Goal: Transaction & Acquisition: Book appointment/travel/reservation

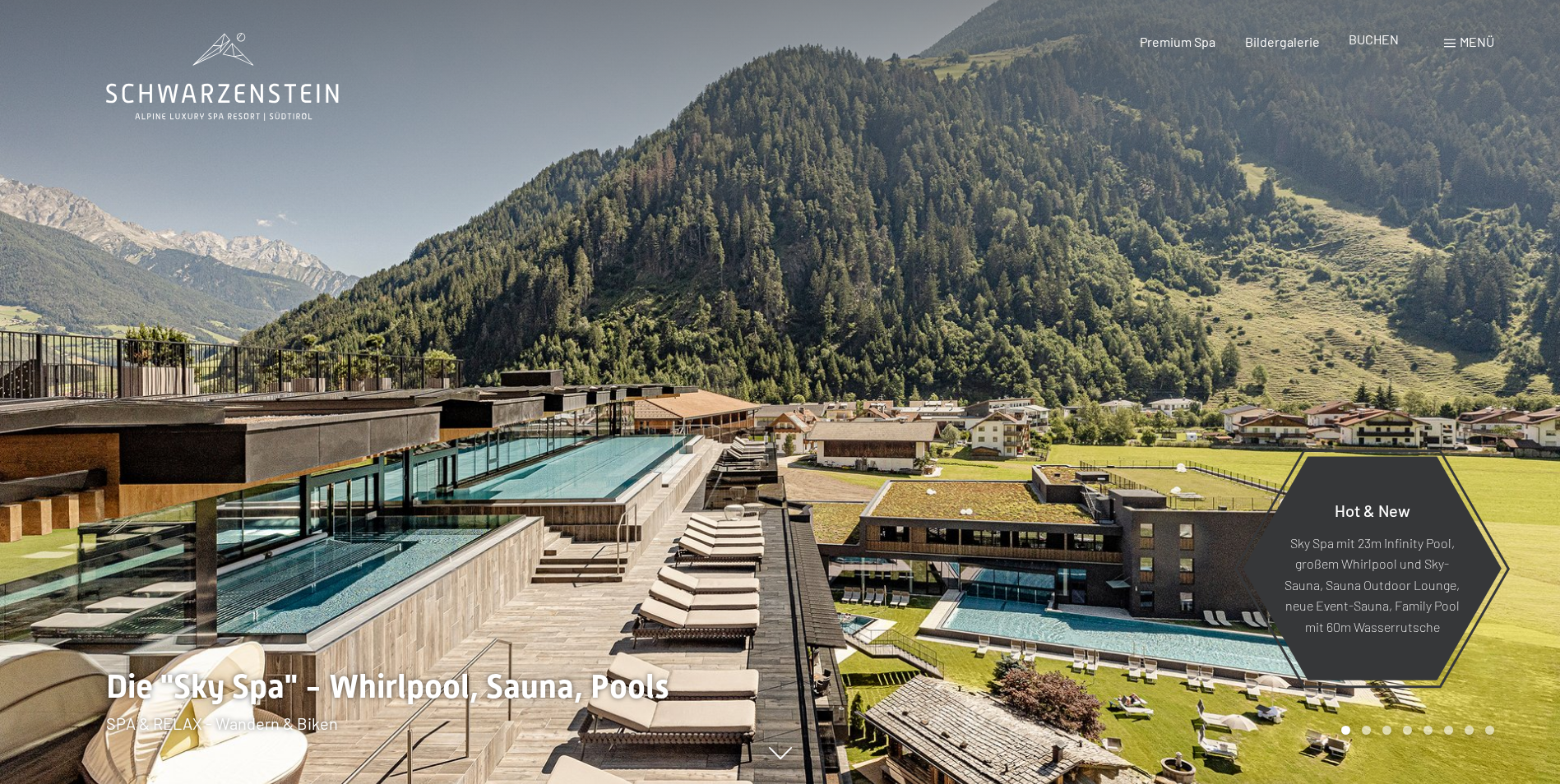
click at [1380, 42] on span "BUCHEN" at bounding box center [1374, 39] width 50 height 15
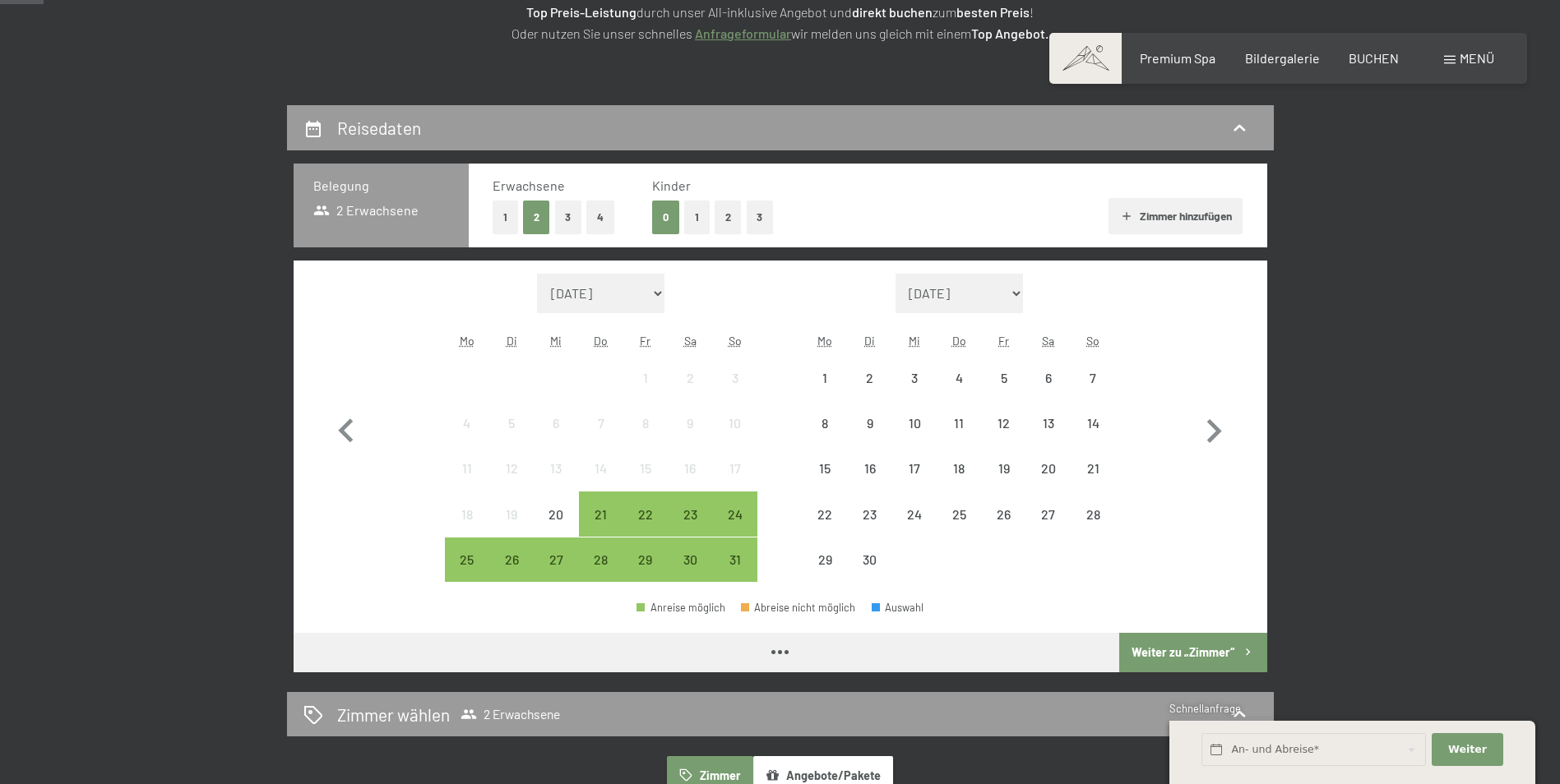
scroll to position [411, 0]
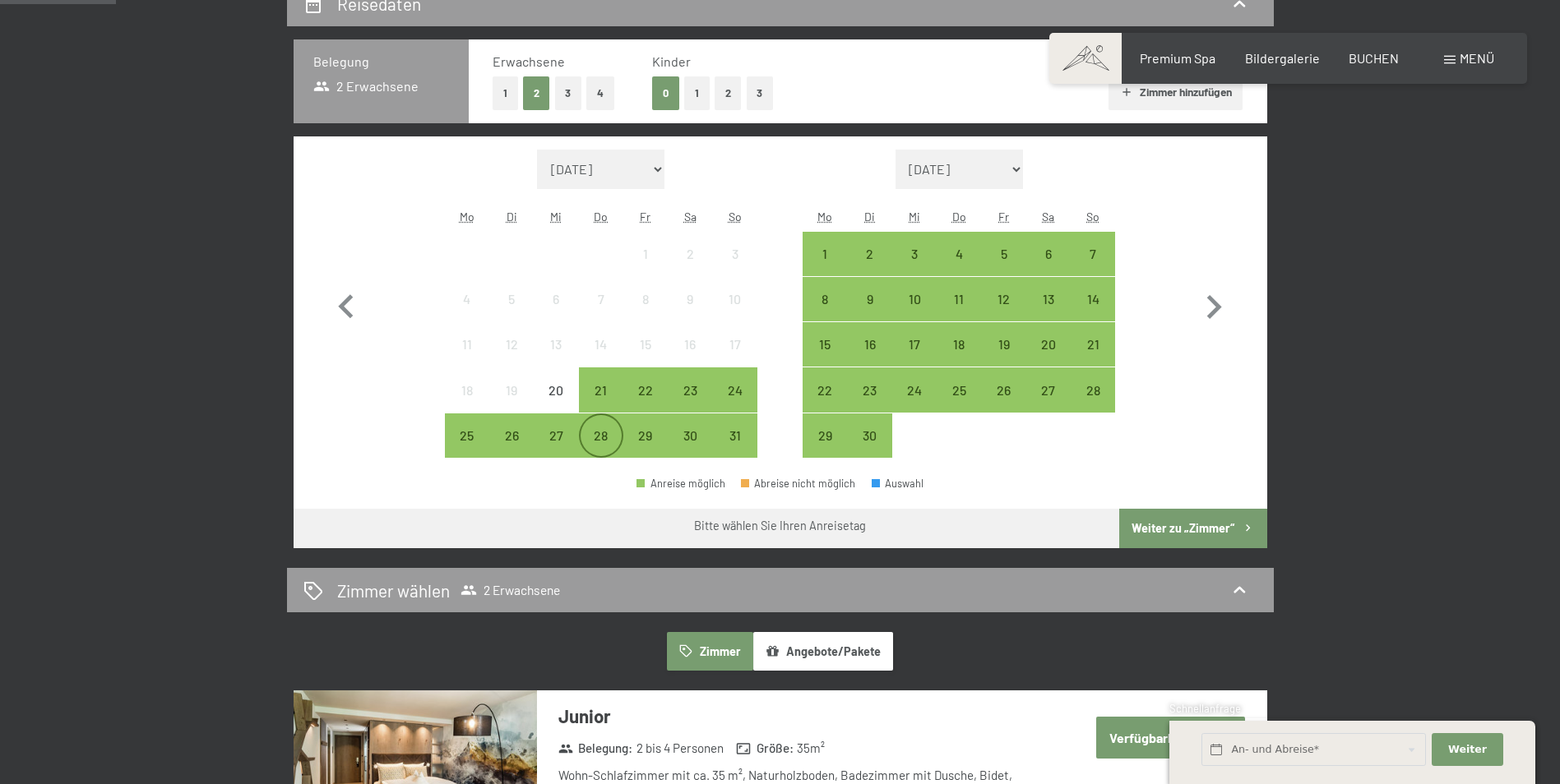
click at [594, 441] on div "28" at bounding box center [601, 450] width 41 height 41
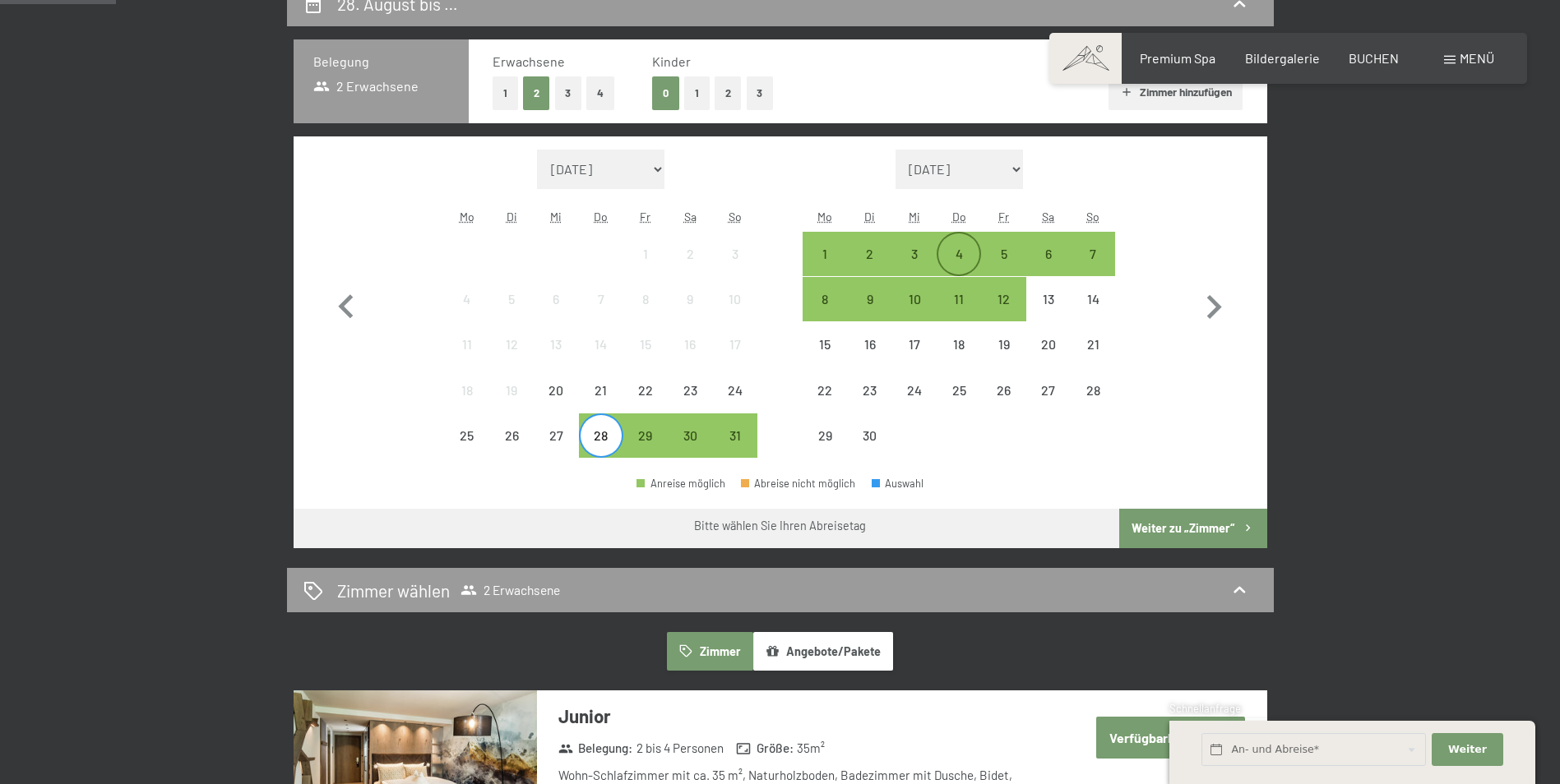
click at [960, 247] on div "4" at bounding box center [959, 268] width 41 height 41
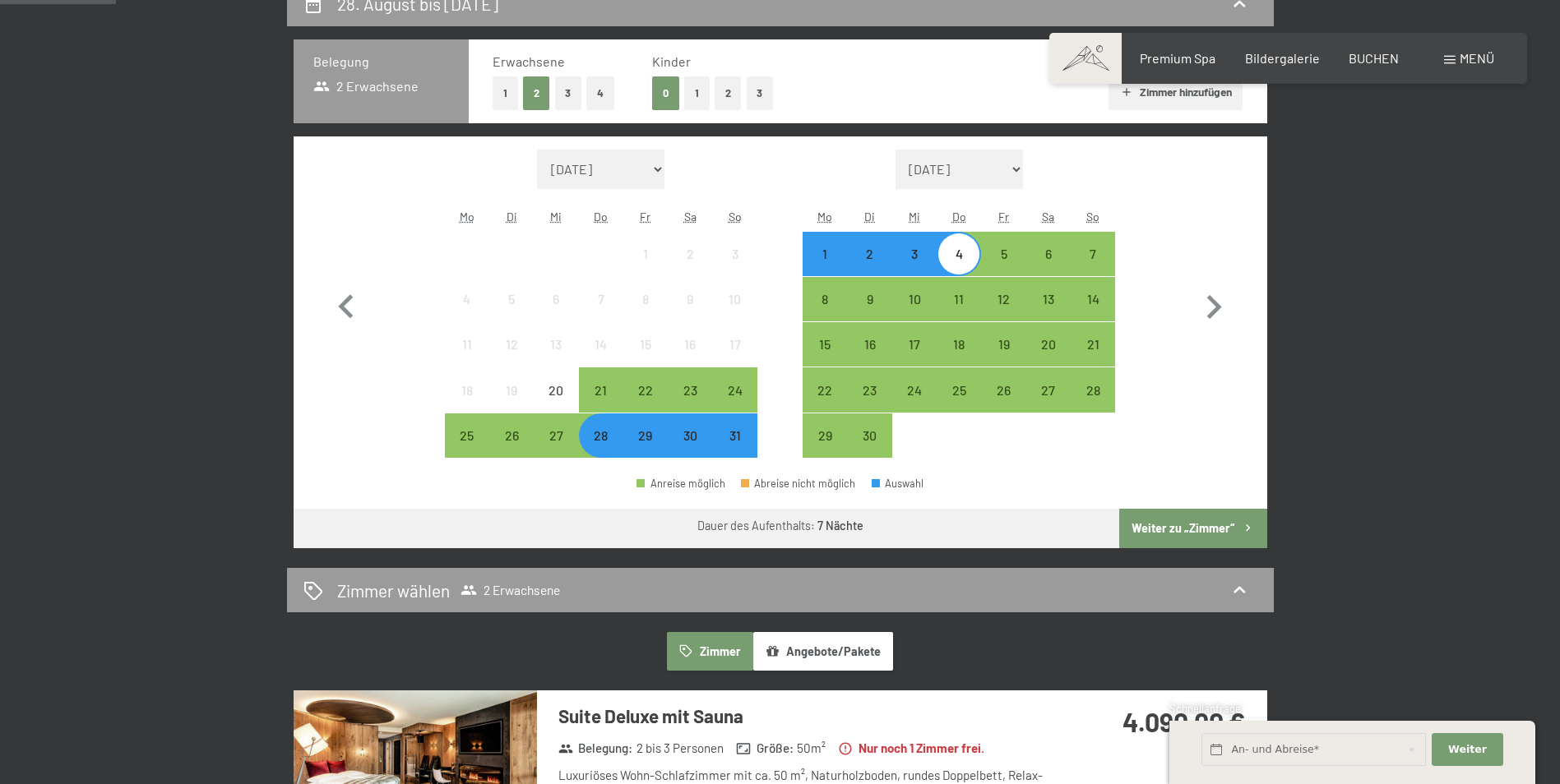
click at [1170, 536] on button "Weiter zu „Zimmer“" at bounding box center [1192, 529] width 147 height 40
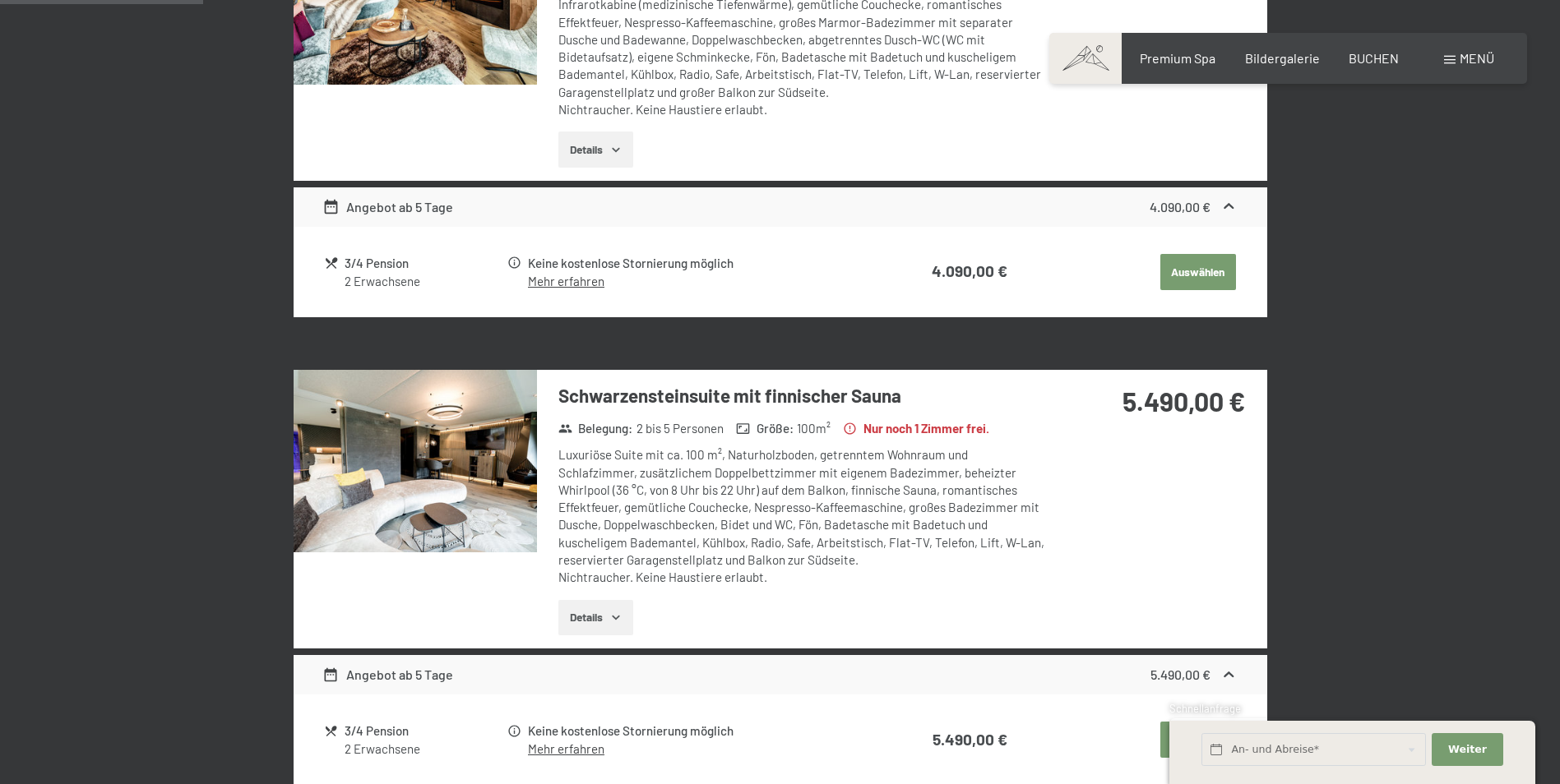
scroll to position [255, 0]
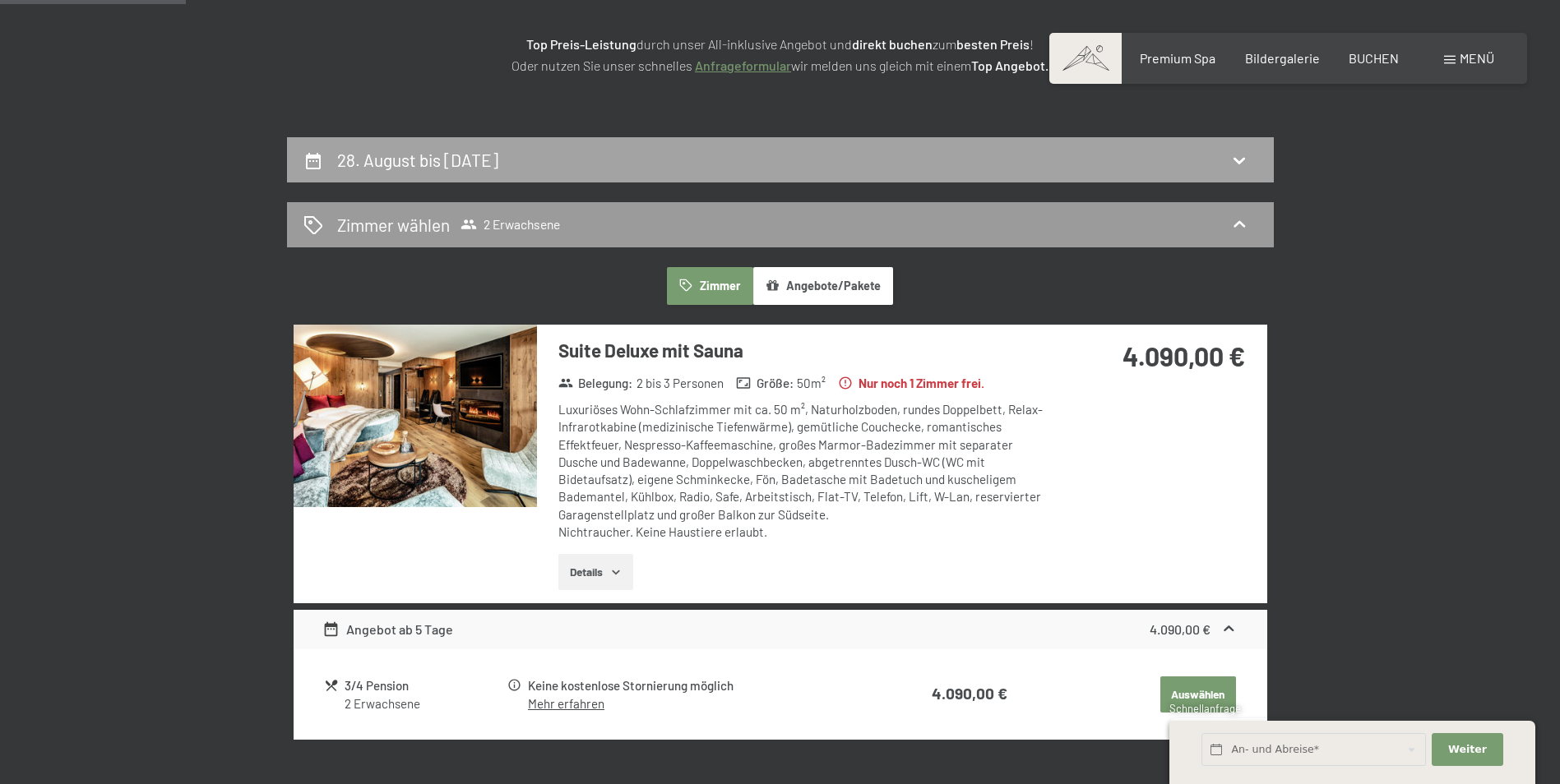
click at [505, 151] on div "28. August bis [DATE]" at bounding box center [420, 160] width 168 height 24
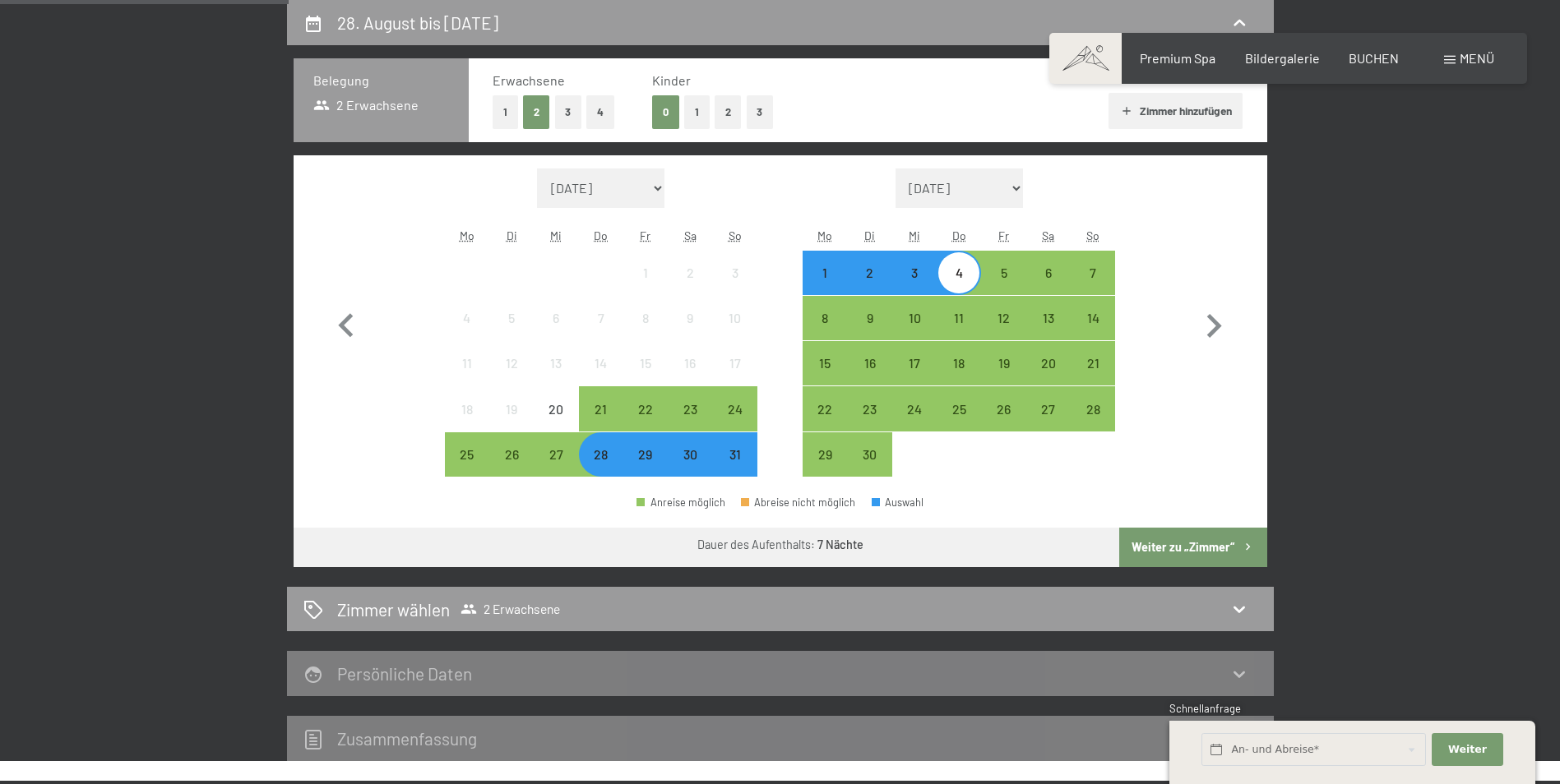
click at [646, 461] on div "29" at bounding box center [646, 469] width 41 height 41
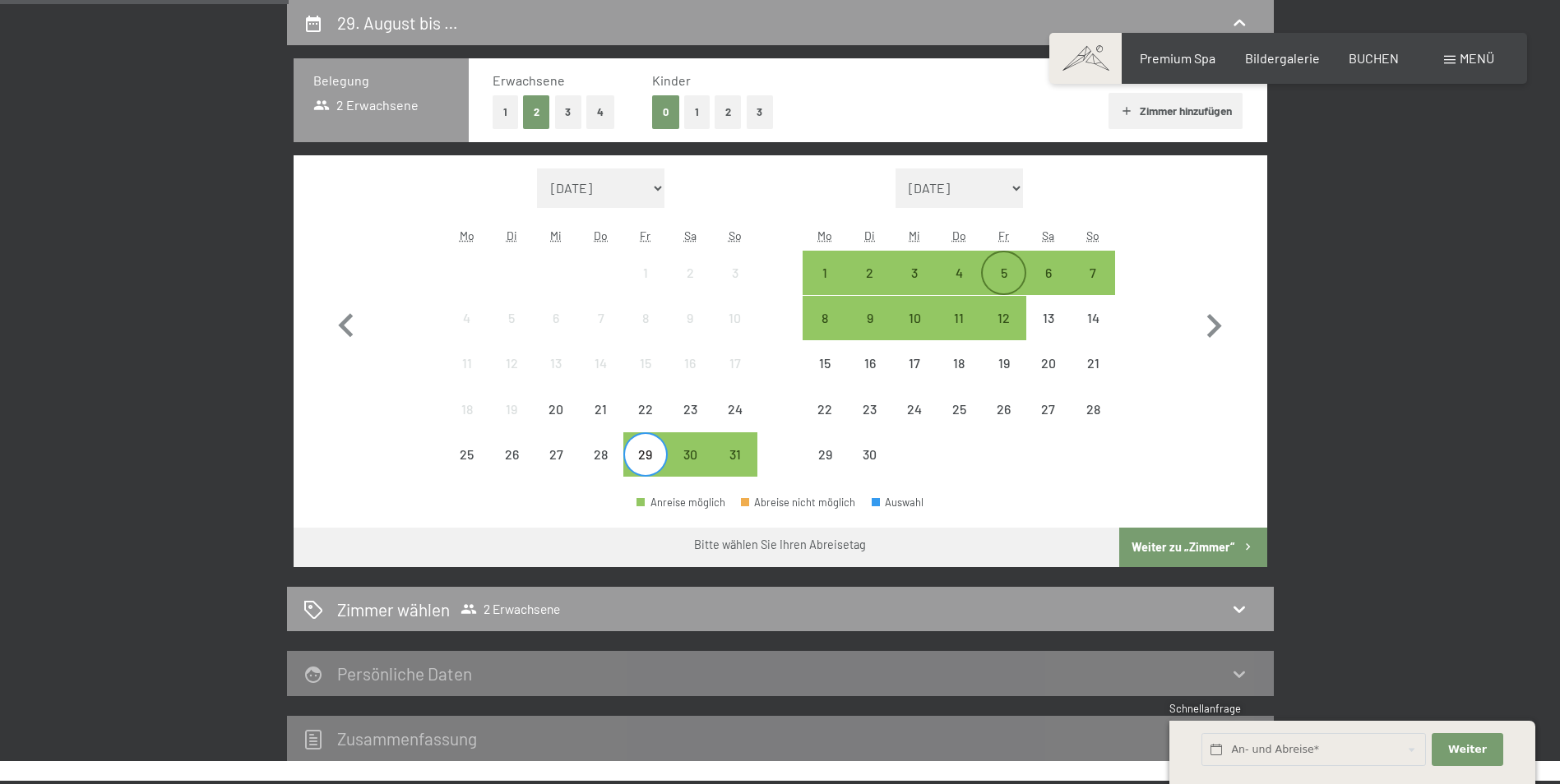
click at [1007, 261] on div "5" at bounding box center [1003, 273] width 41 height 41
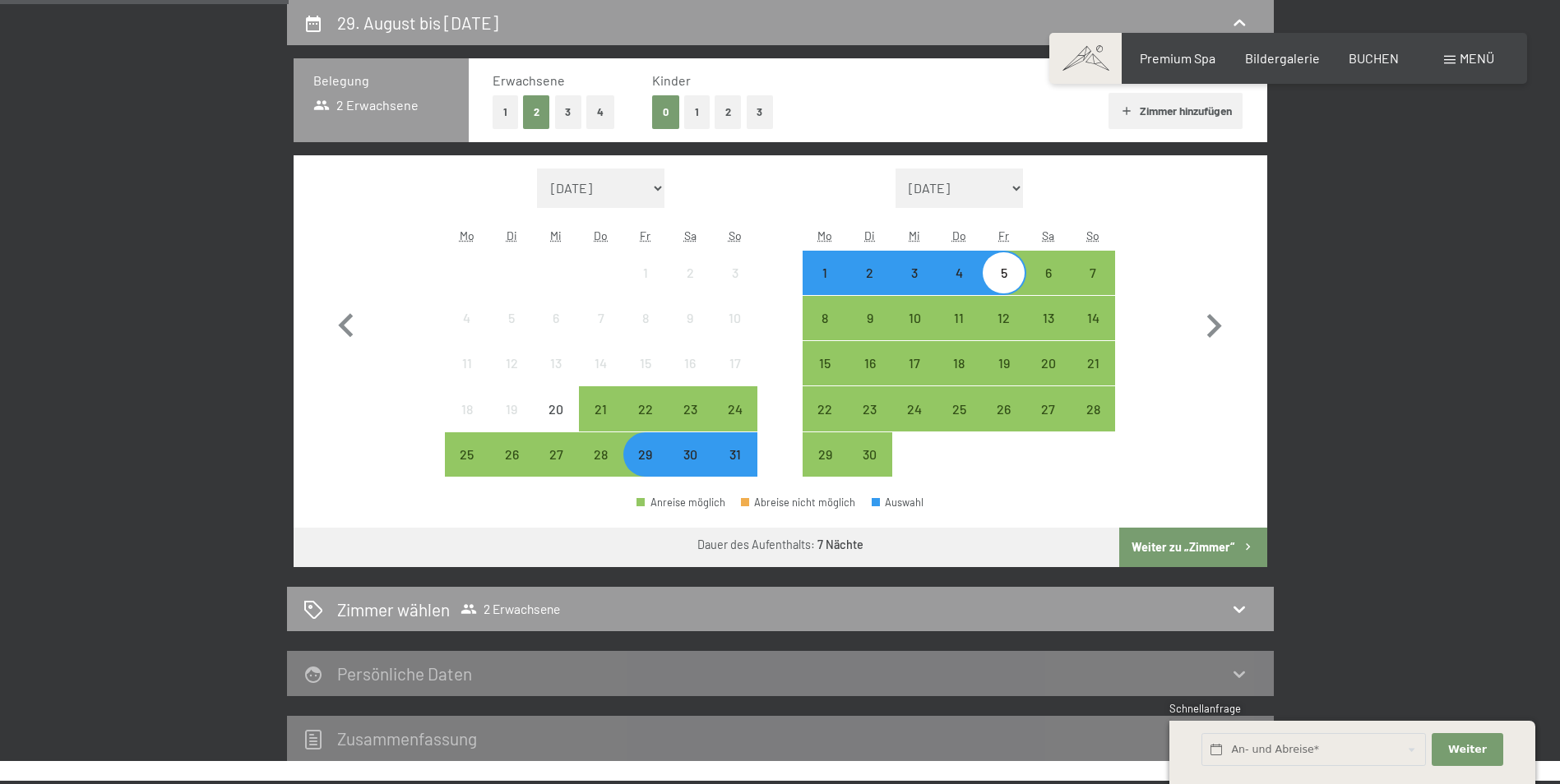
click at [1145, 543] on button "Weiter zu „Zimmer“" at bounding box center [1192, 548] width 147 height 40
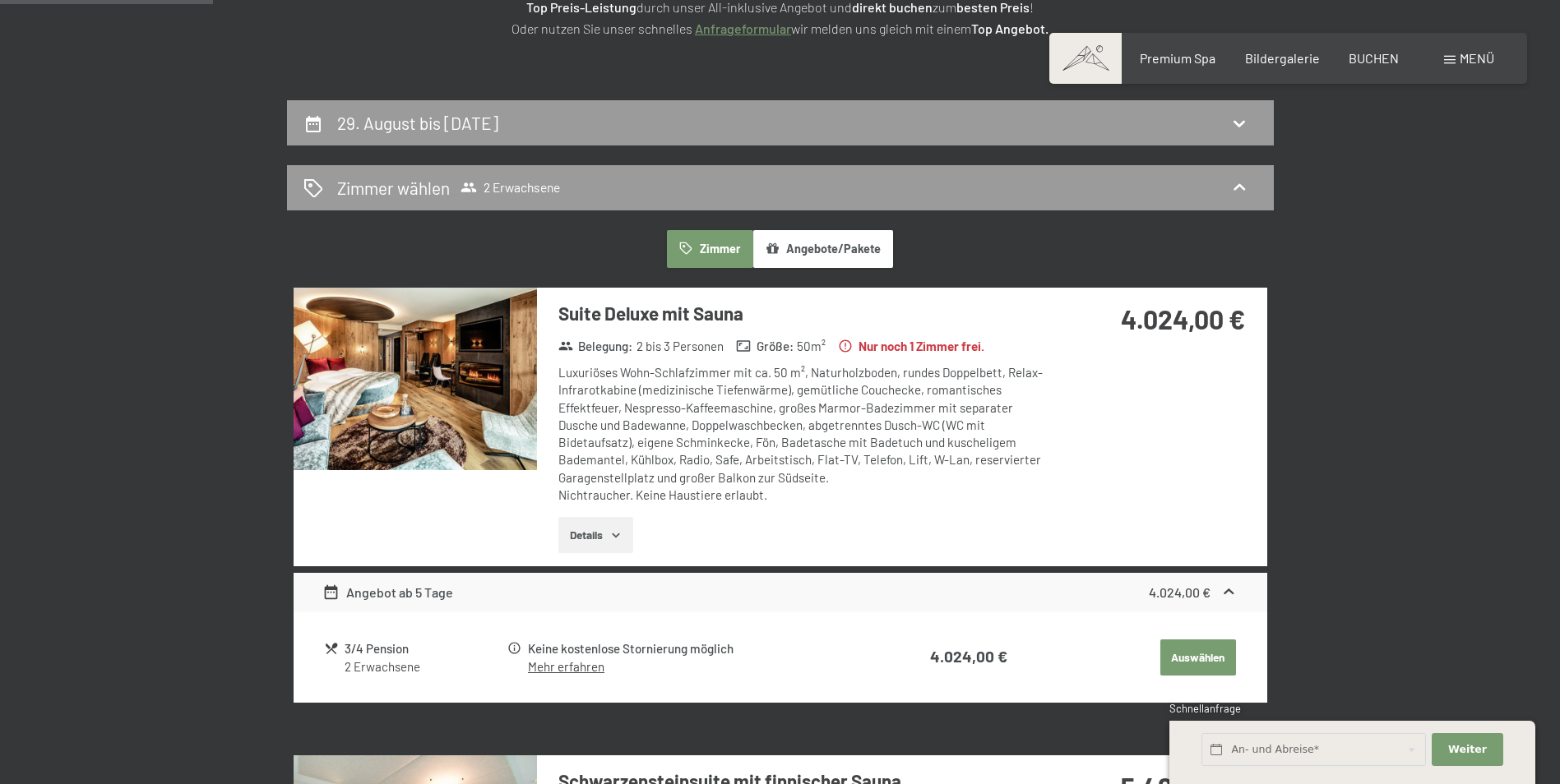
scroll to position [256, 0]
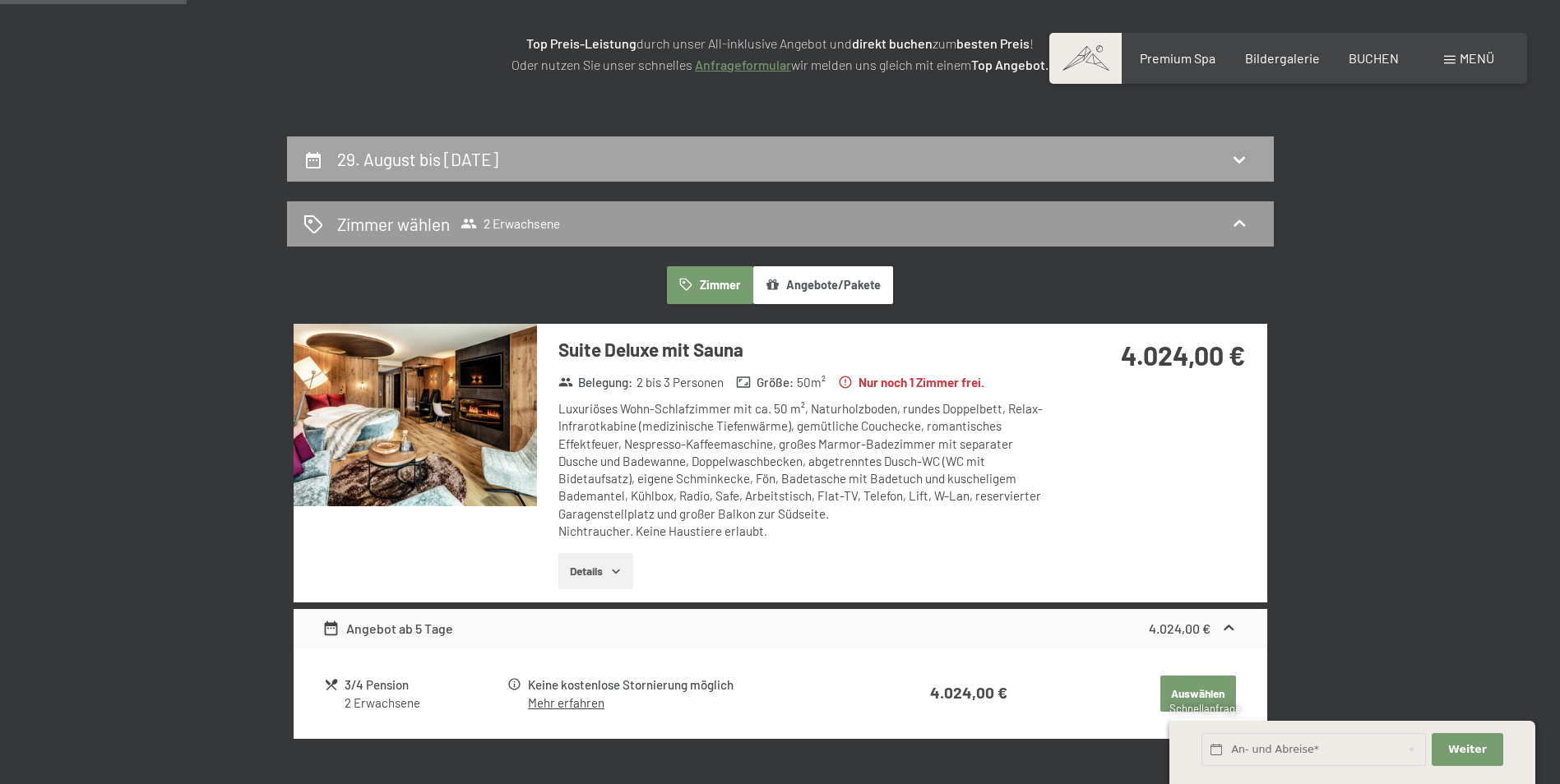
click at [606, 172] on div "29. August bis [DATE]" at bounding box center [780, 159] width 987 height 46
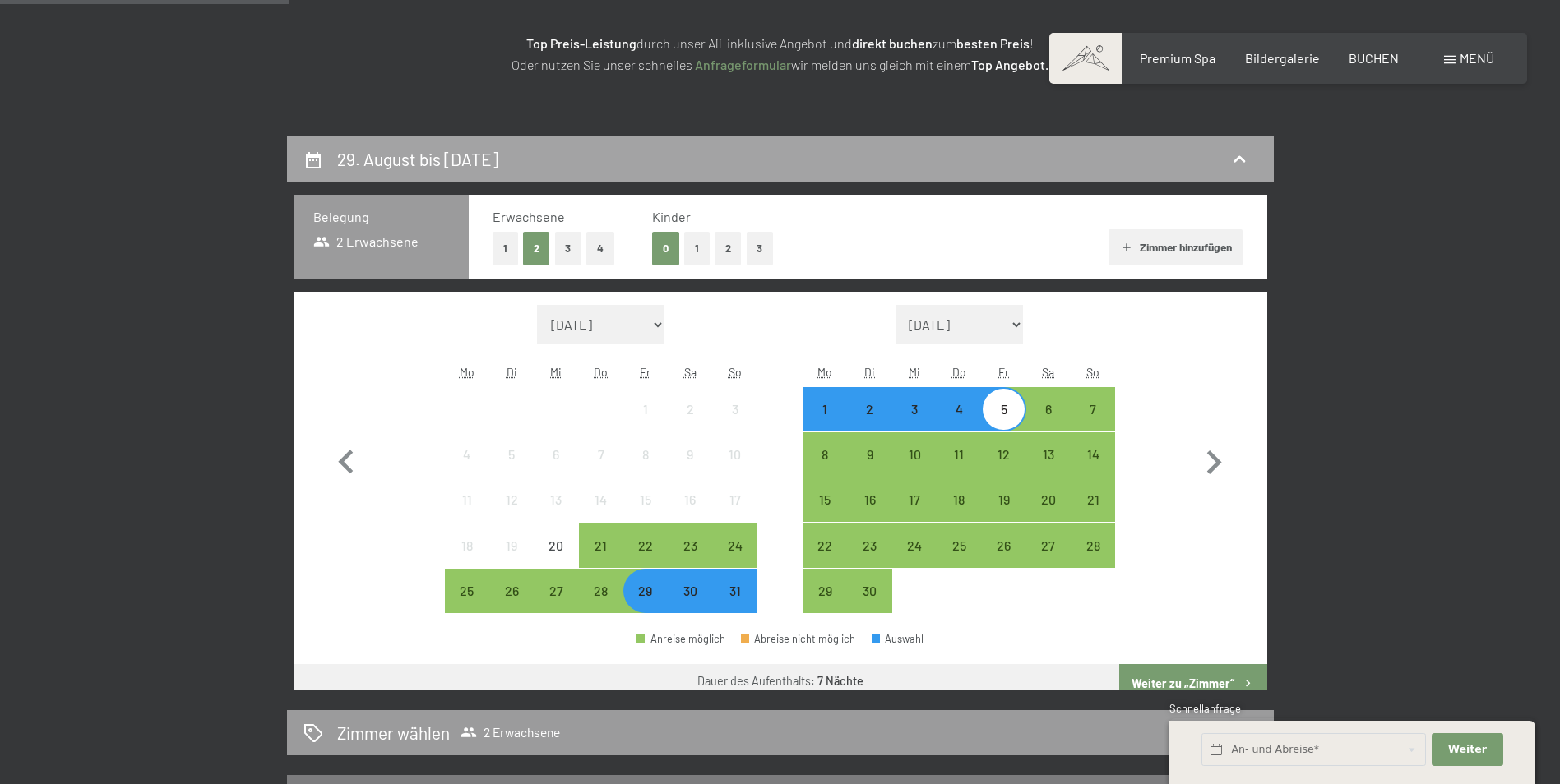
scroll to position [392, 0]
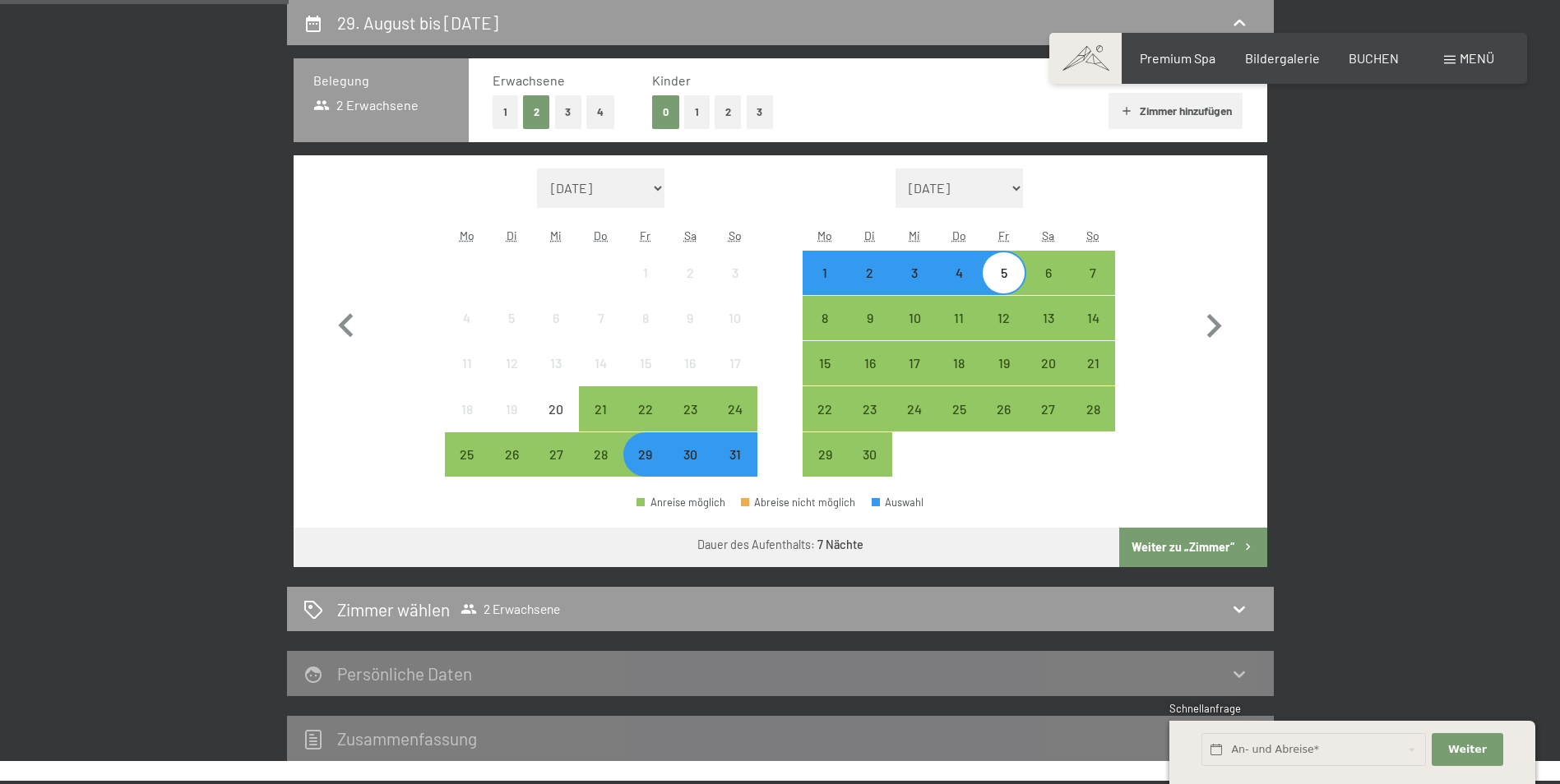
click at [693, 453] on div "30" at bounding box center [690, 469] width 41 height 41
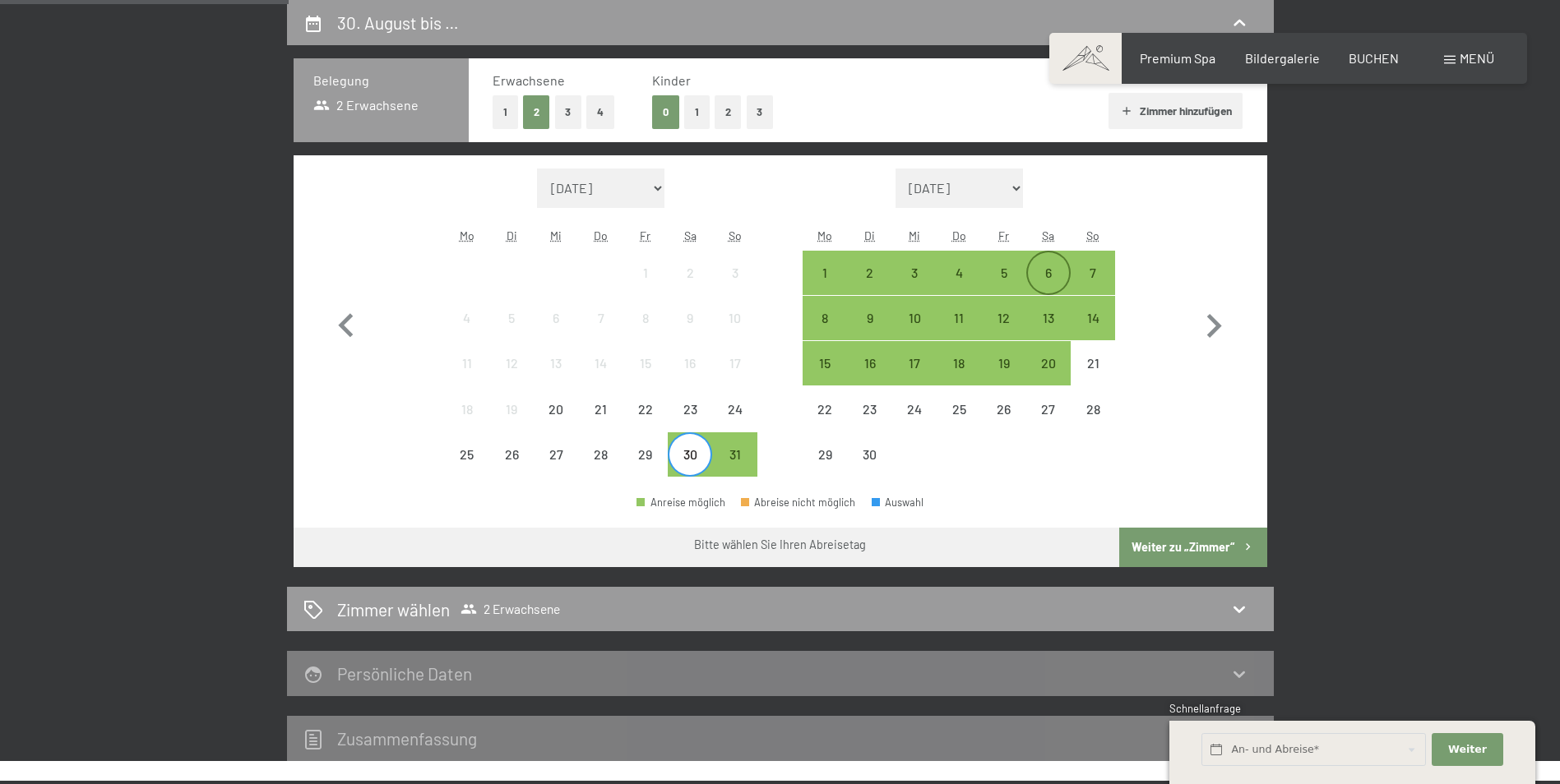
click at [1062, 275] on div "6" at bounding box center [1049, 287] width 41 height 41
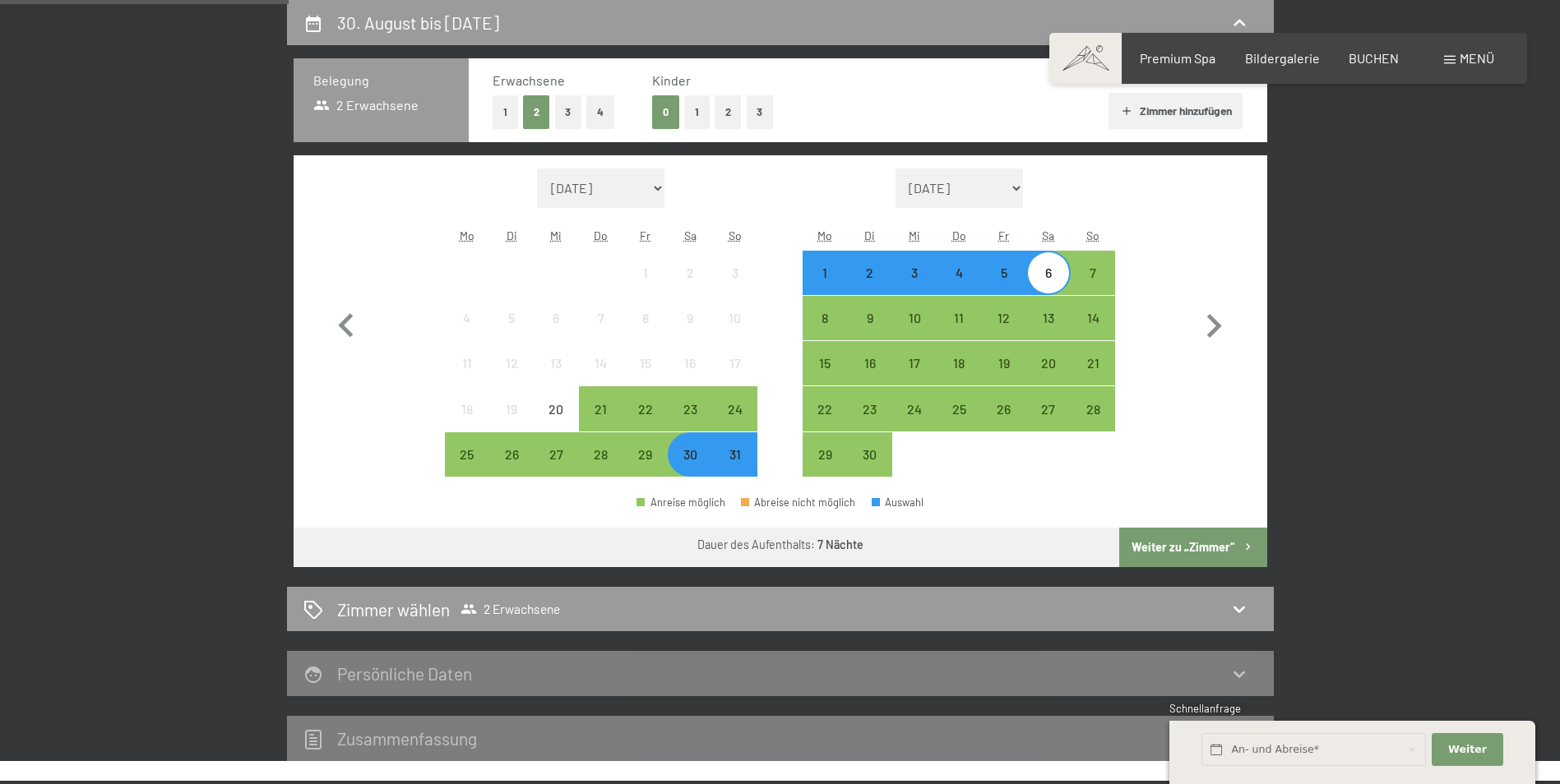
click at [1173, 548] on button "Weiter zu „Zimmer“" at bounding box center [1192, 548] width 147 height 40
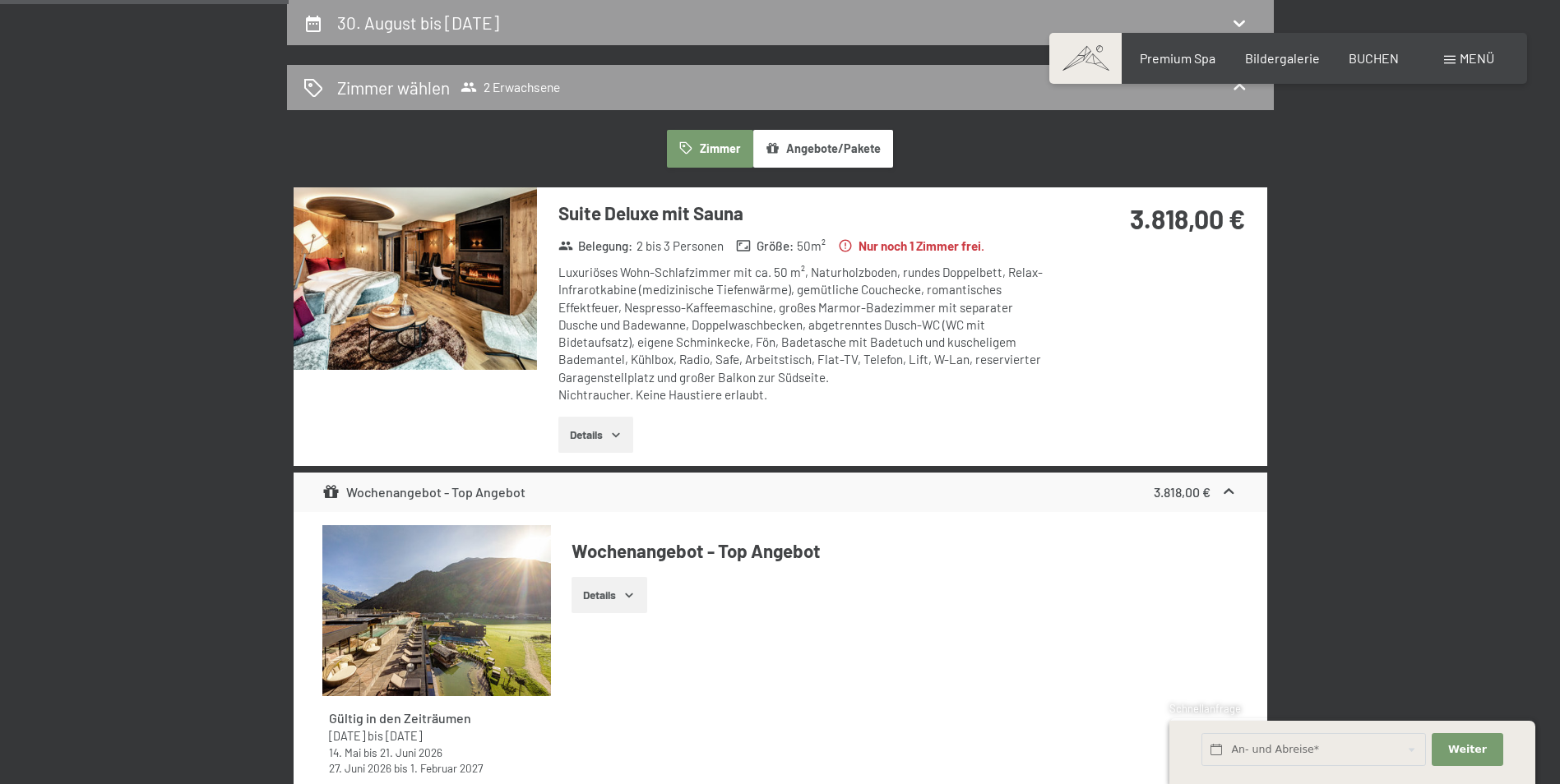
click at [596, 431] on button "Details" at bounding box center [595, 435] width 75 height 36
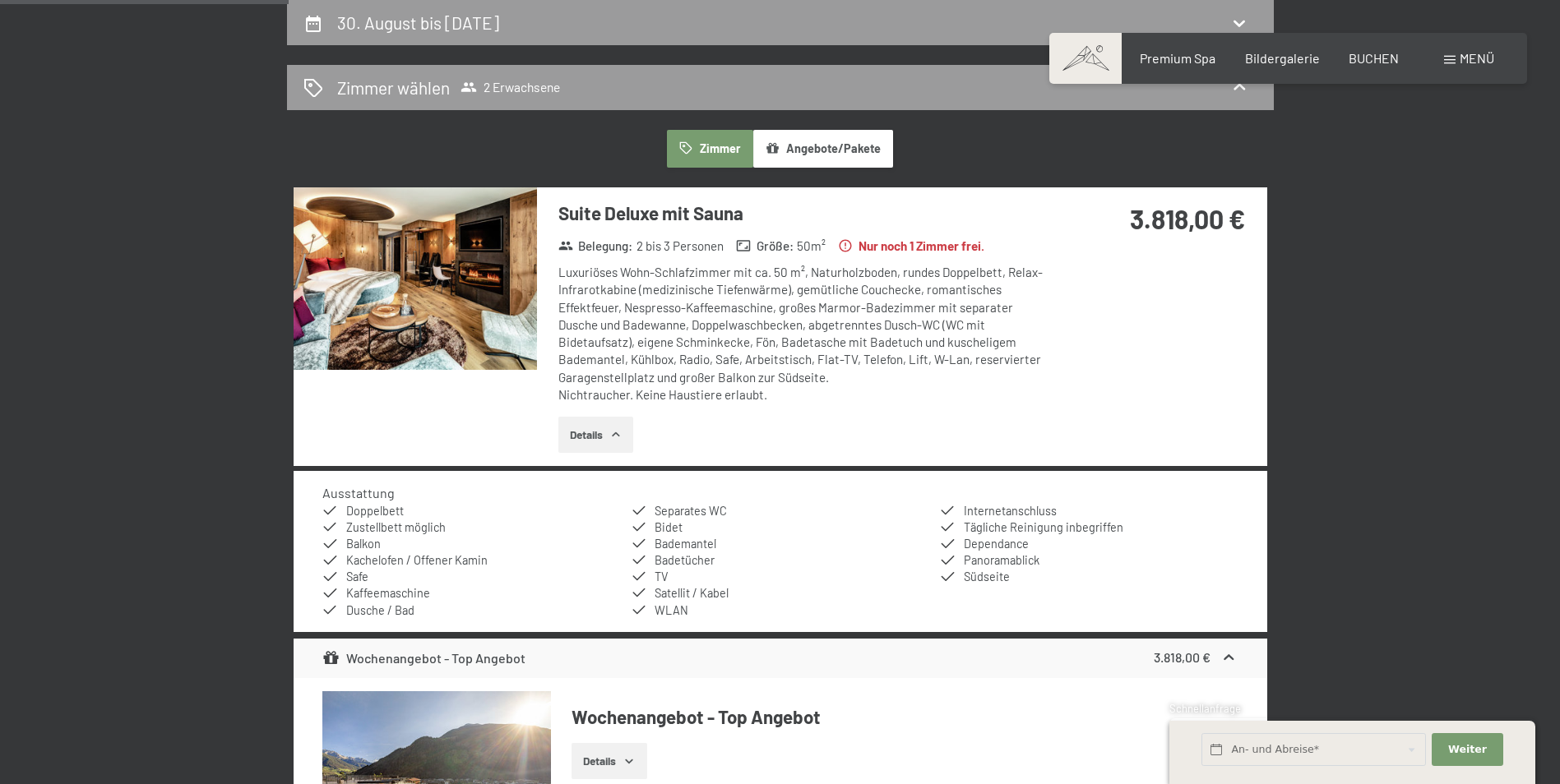
click at [447, 255] on img at bounding box center [415, 278] width 243 height 183
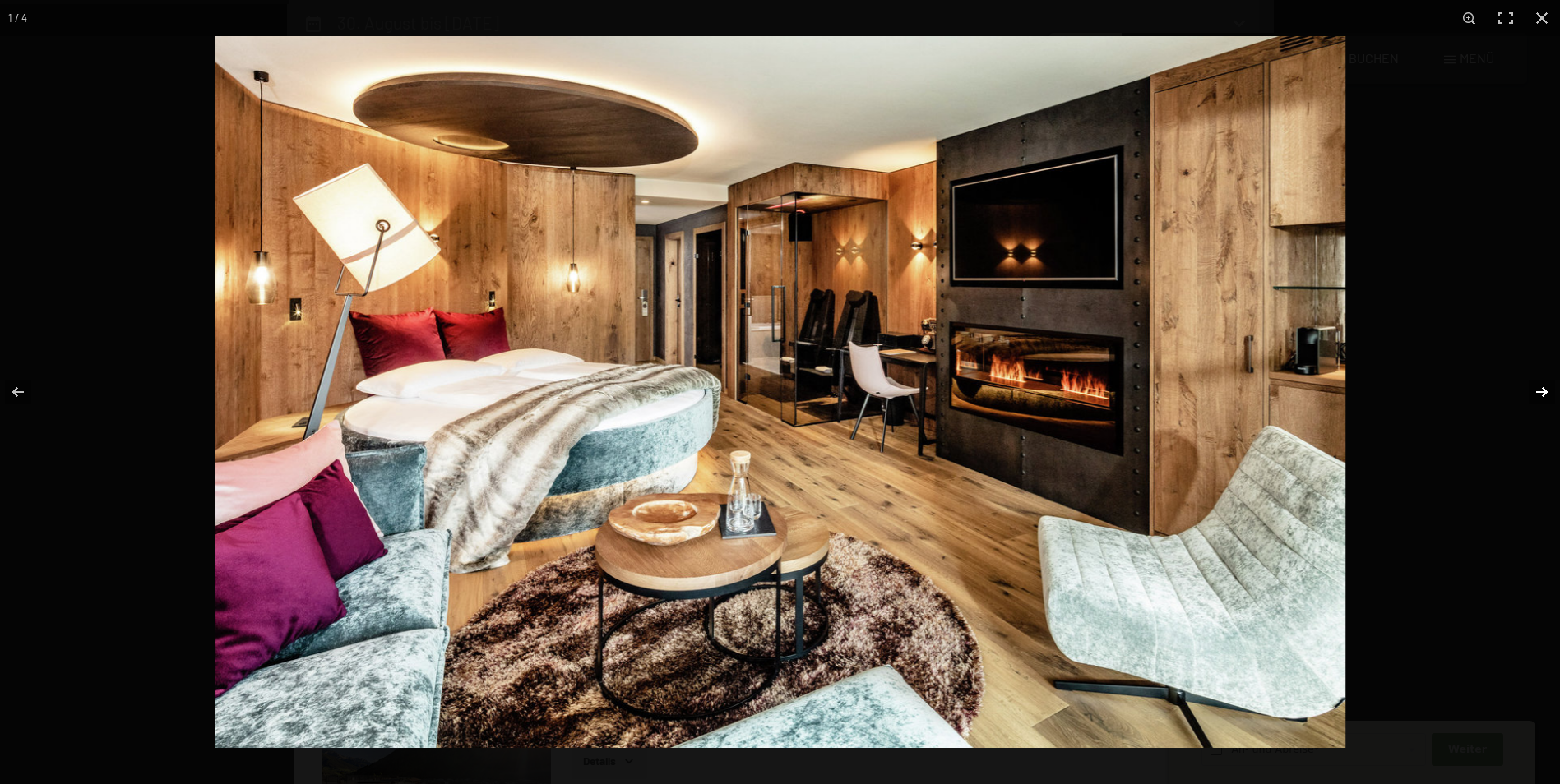
click at [1539, 388] on button "button" at bounding box center [1531, 392] width 58 height 82
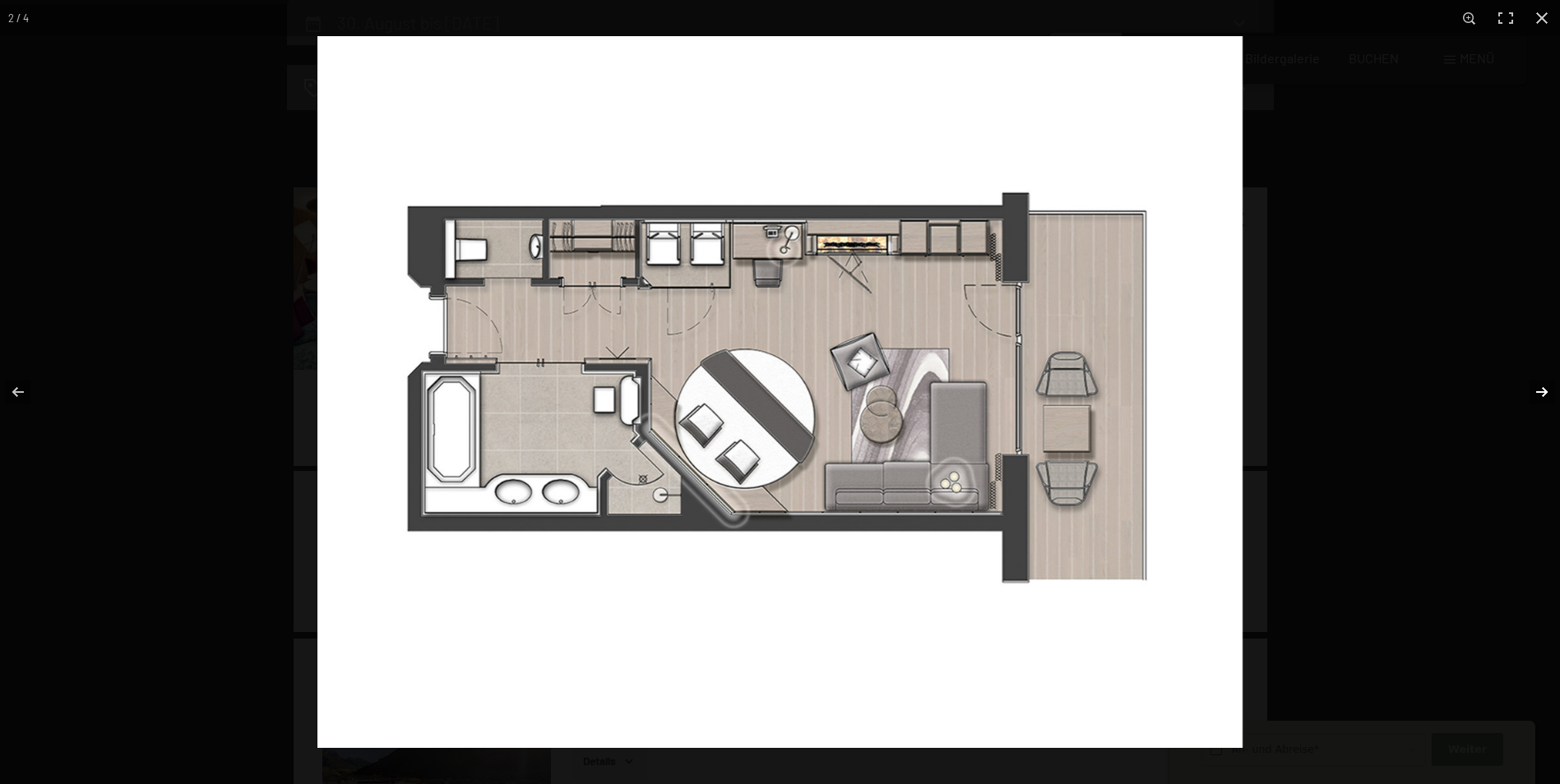
click at [1539, 388] on button "button" at bounding box center [1531, 392] width 58 height 82
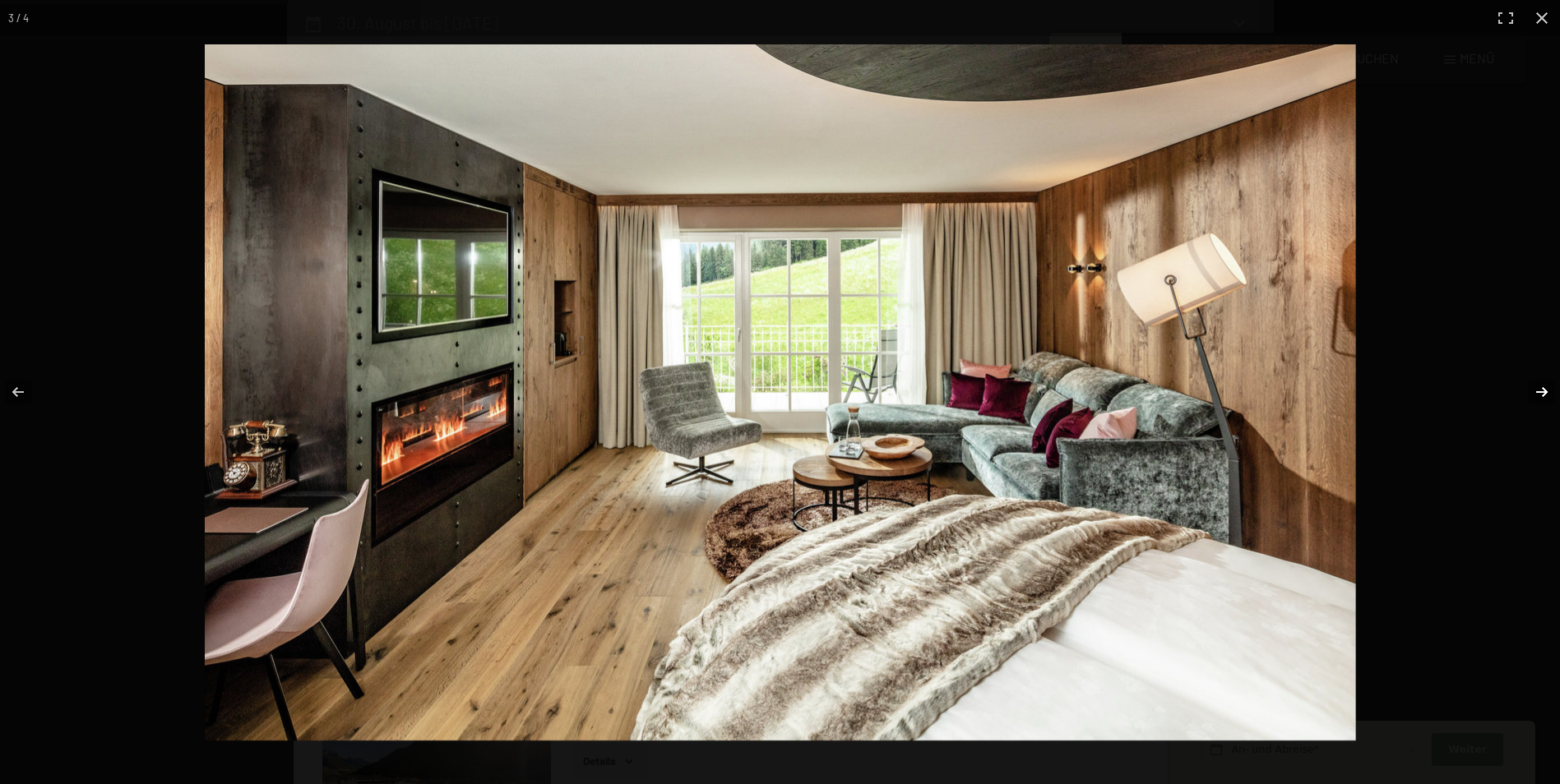
click at [1539, 388] on button "button" at bounding box center [1531, 392] width 58 height 82
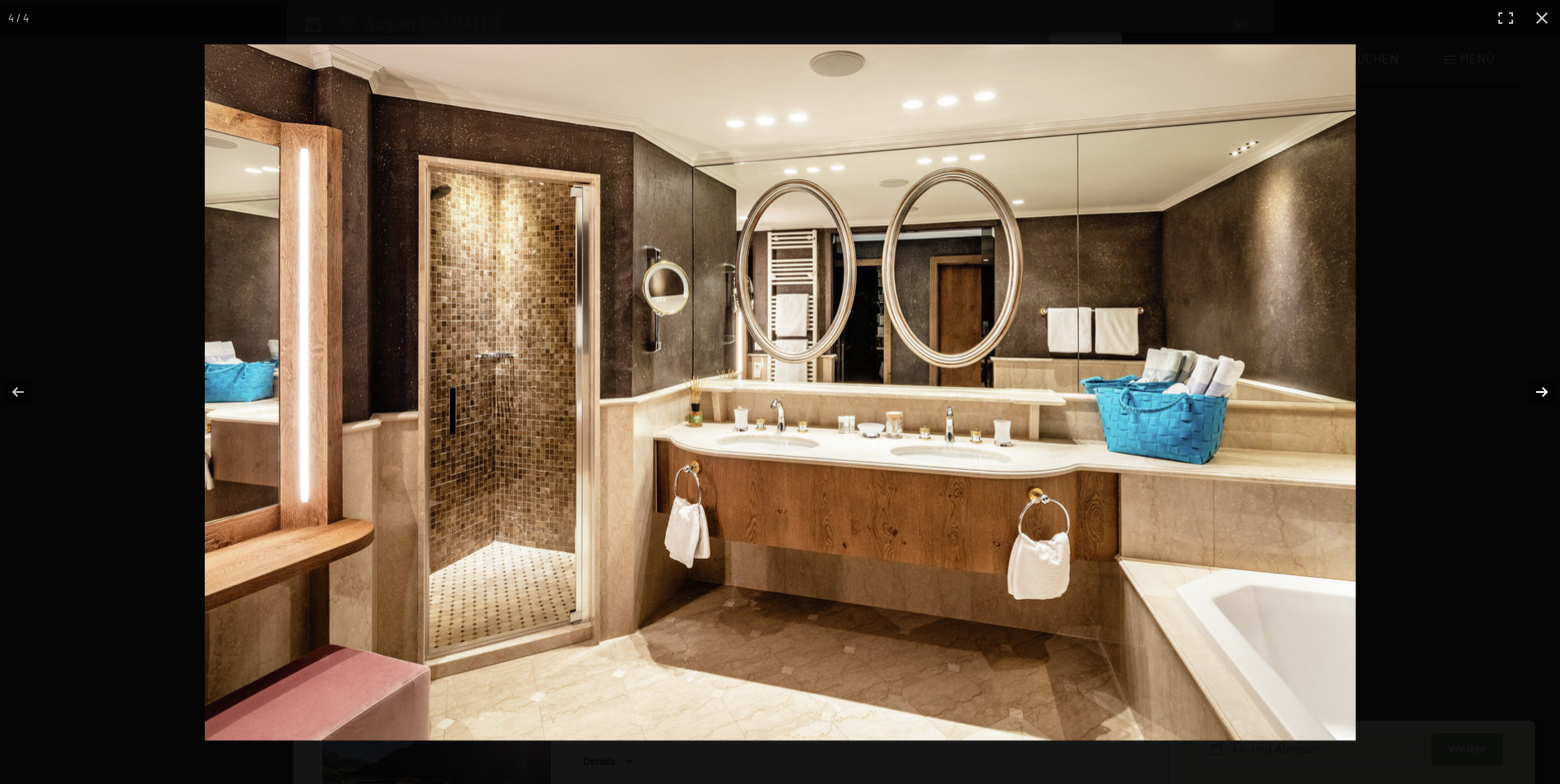
click at [1539, 388] on button "button" at bounding box center [1531, 392] width 58 height 82
